Goal: Task Accomplishment & Management: Manage account settings

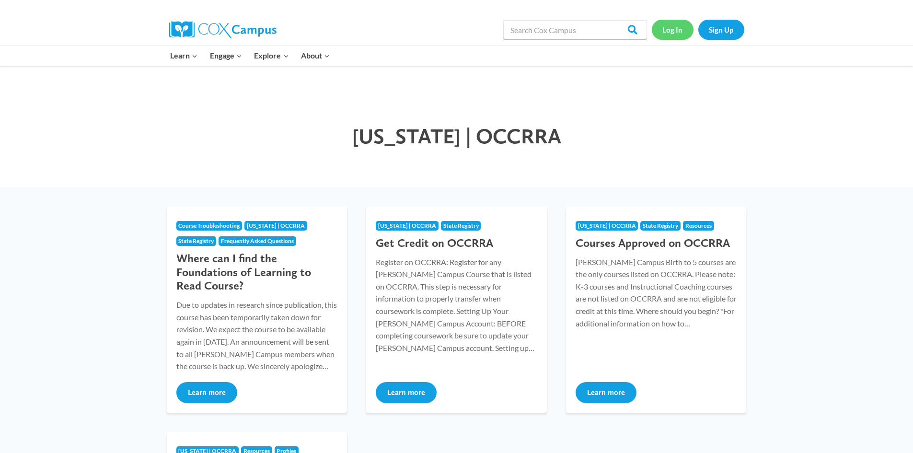
click at [669, 33] on link "Log In" at bounding box center [673, 30] width 42 height 20
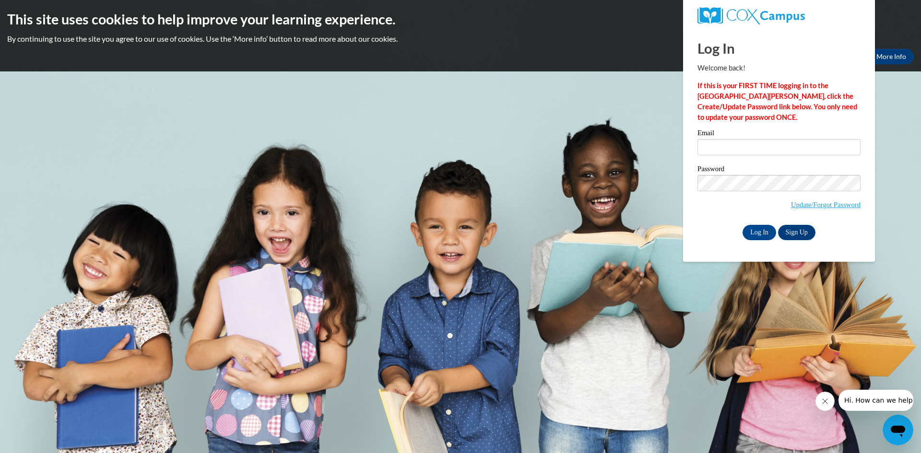
click at [752, 156] on div "Email" at bounding box center [778, 145] width 163 height 33
click at [751, 146] on input "Email" at bounding box center [778, 147] width 163 height 16
type input "[EMAIL_ADDRESS][DOMAIN_NAME]"
click at [769, 230] on input "Log In" at bounding box center [759, 232] width 34 height 15
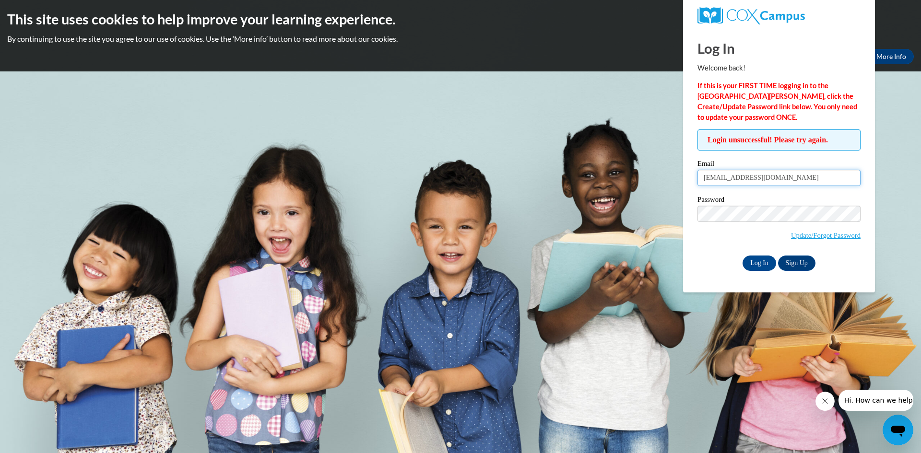
drag, startPoint x: 801, startPoint y: 182, endPoint x: 681, endPoint y: 175, distance: 120.0
click at [711, 177] on input "[EMAIL_ADDRESS][DOMAIN_NAME]" at bounding box center [778, 178] width 163 height 16
drag, startPoint x: 681, startPoint y: 175, endPoint x: 722, endPoint y: 189, distance: 43.1
click at [722, 188] on div "Login unsuccessful! Please try again. Please enter your email! Please enter you…" at bounding box center [778, 199] width 177 height 141
click at [759, 263] on input "Log In" at bounding box center [759, 263] width 34 height 15
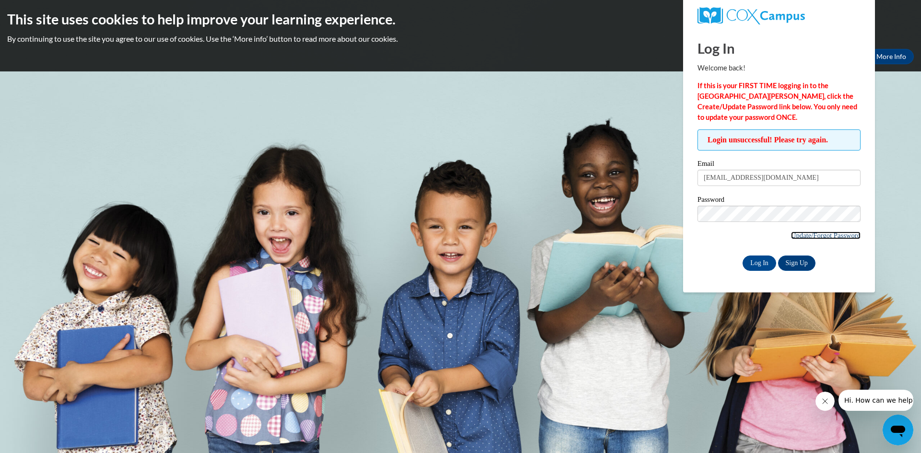
click at [818, 232] on link "Update/Forgot Password" at bounding box center [826, 236] width 70 height 8
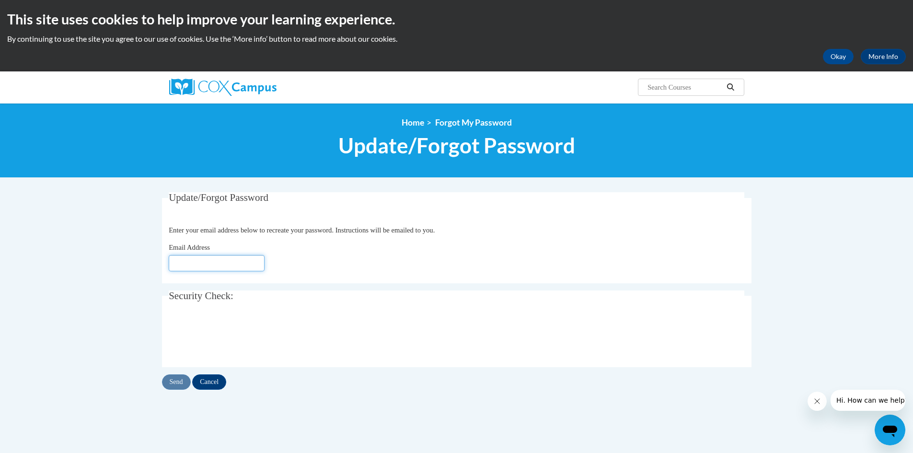
click at [223, 260] on input "Email Address" at bounding box center [217, 263] width 96 height 16
type input "[EMAIL_ADDRESS][DOMAIN_NAME]"
click at [187, 386] on input "Send" at bounding box center [176, 381] width 29 height 15
